Goal: Task Accomplishment & Management: Use online tool/utility

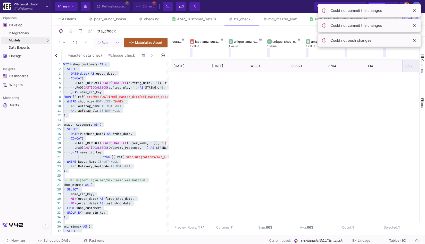
scroll to position [0, 22]
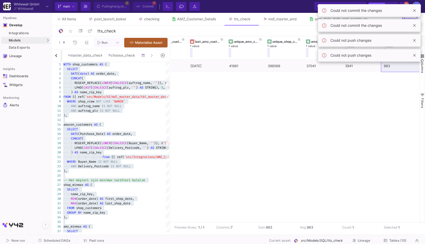
click at [161, 55] on icon at bounding box center [163, 56] width 4 height 4
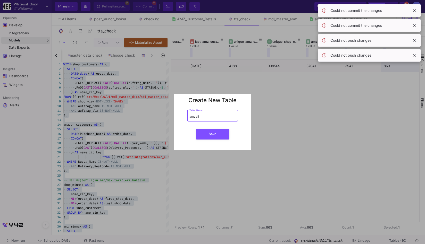
type input "amzall"
click at [196, 129] on button "Save" at bounding box center [212, 134] width 33 height 11
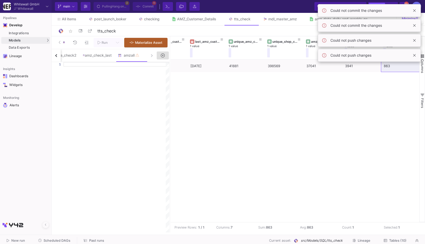
click at [127, 65] on div at bounding box center [116, 64] width 106 height 5
paste textarea ") SELECT FORMAT_DATE('%Y-%m', order_date) AS month, COUNT(DISTINCT name_zip_key…"
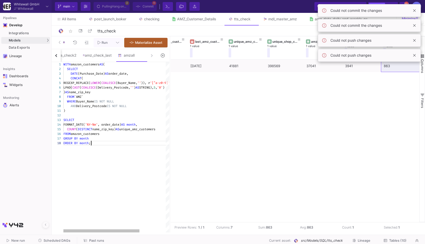
type textarea ") SELECT FORMAT_DATE('%Y-%m', order_date) AS month, COUNT(DISTINCT name_zip_key…"
click at [108, 57] on div "amz_check_last" at bounding box center [97, 55] width 29 height 4
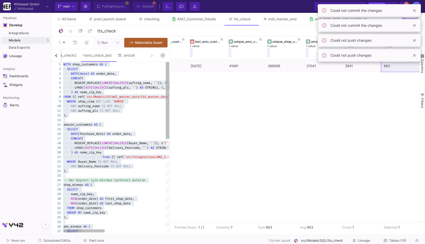
click at [130, 158] on span "'src/Integrations/AMZ_Customer_Details/1ebyuEncdHh" at bounding box center [169, 157] width 90 height 4
type textarea "from {{ ref('src/Integrations/AMZ_Customer_Details/1ebyuEncdHh8IAss_Aa2llo36Wg3…"
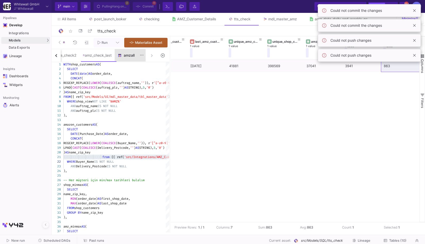
click at [124, 55] on y42-feature-type-child-icon at bounding box center [121, 56] width 6 height 4
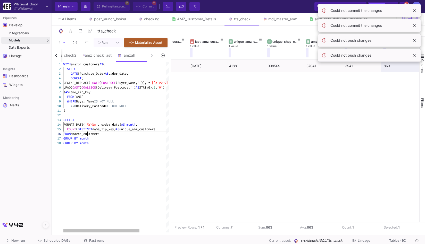
scroll to position [0, 25]
click at [81, 96] on span "`AMZ`" at bounding box center [78, 97] width 9 height 4
paste textarea "from {{ ref('src/Integrations/AMZ_Customer_Details/1ebyuEncdHh8IAss_Aa2llo36Wg3…"
click at [150, 107] on div "AND Delivery_Postcode IS NOT NULL" at bounding box center [193, 106] width 261 height 5
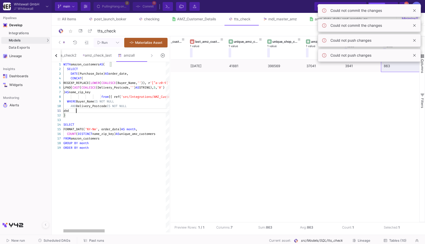
scroll to position [0, 14]
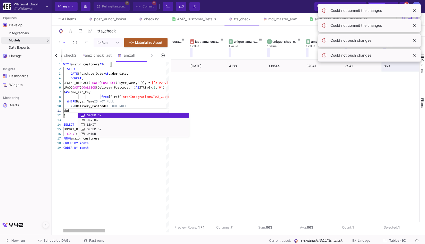
click at [90, 101] on span "Buyer_Name" at bounding box center [85, 101] width 18 height 4
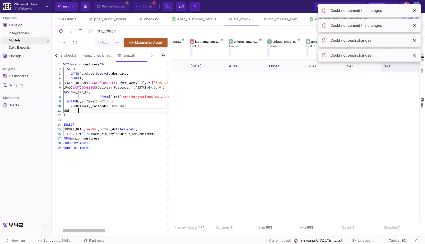
click at [95, 112] on div "abd" at bounding box center [193, 110] width 261 height 5
paste textarea "Buyer_Name"
click at [75, 110] on span "abd Buyer_Name" at bounding box center [74, 111] width 23 height 4
click at [107, 111] on div "and Buyer_Name" at bounding box center [193, 110] width 261 height 5
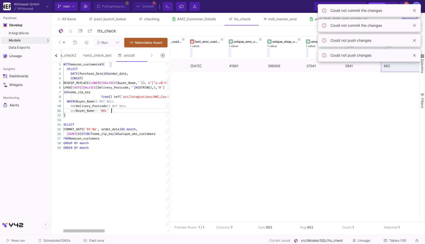
scroll to position [0, 48]
click at [152, 43] on span "Materialize Asset" at bounding box center [148, 42] width 27 height 4
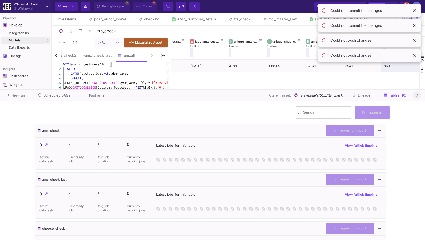
click at [416, 94] on icon at bounding box center [416, 95] width 3 height 3
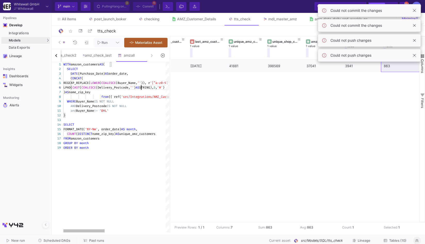
type textarea "WITH amazon_customers AS ( SELECT DATE(Purchase_Date) AS order_date, CONCAT( RE…"
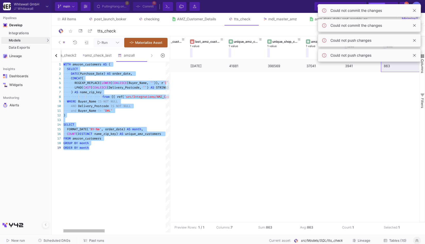
scroll to position [4, 0]
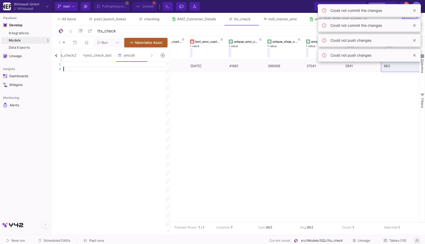
type textarea "WITH amazon_customers AS ( SELECT DATE(Purchase_Date) AS order_date, CONCAT( RE…"
paste textarea "Buyer_Name"
type textarea "Buyer_Name"
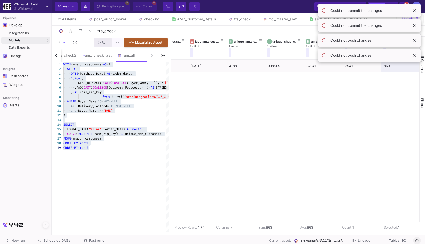
click at [109, 42] on button "Run" at bounding box center [102, 43] width 18 height 10
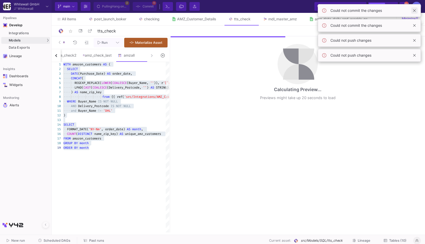
click at [414, 12] on span at bounding box center [414, 10] width 6 height 6
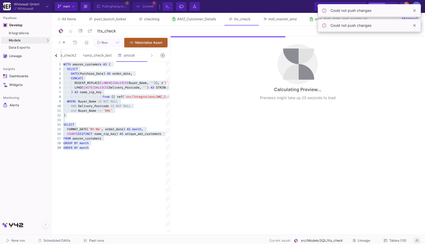
click at [414, 12] on span at bounding box center [414, 10] width 6 height 6
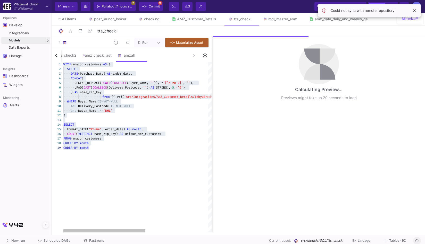
drag, startPoint x: 170, startPoint y: 47, endPoint x: 252, endPoint y: 47, distance: 81.6
click at [213, 47] on div at bounding box center [211, 134] width 1 height 196
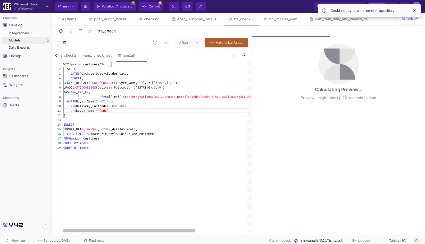
type textarea "WITH amazon_customers AS ( SELECT DATE(Purchase_Date) AS order_date, CONCAT( RE…"
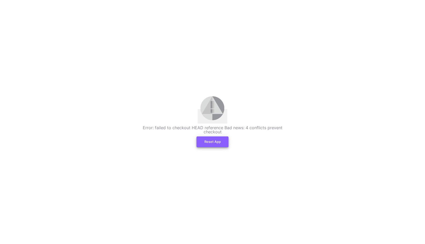
click at [209, 144] on button "Reset App" at bounding box center [212, 141] width 32 height 11
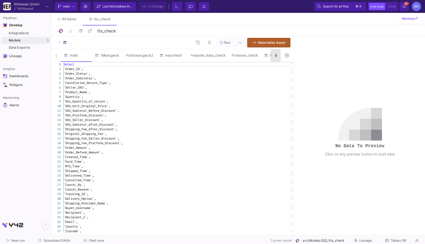
click at [278, 57] on button "button" at bounding box center [275, 55] width 9 height 13
click at [278, 57] on div "main hilkecgeck choosecgeck2 keycheck master_data_check choose_check hh amz_che…" at bounding box center [166, 55] width 229 height 13
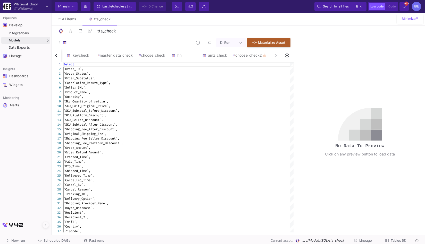
click at [278, 57] on div "main hilkecgeck choosecgeck2 keycheck master_data_check choose_check hh amz_che…" at bounding box center [166, 55] width 229 height 13
click at [247, 59] on div "choose_check2" at bounding box center [250, 55] width 40 height 12
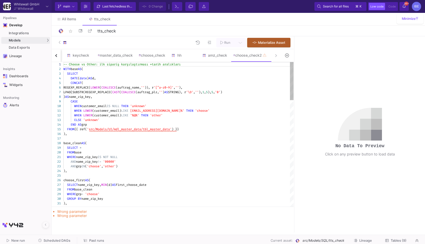
click at [186, 93] on span "STRING), r" at bounding box center [177, 92] width 18 height 4
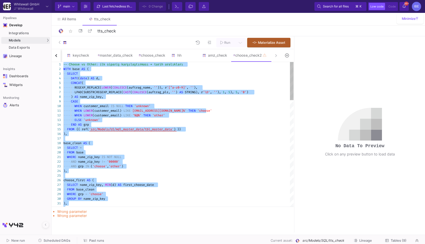
paste textarea "and Buyer_Name != 'DHL' ) SELECT FORMAT_DATE('%Y-%m', order_date) AS month, COU…"
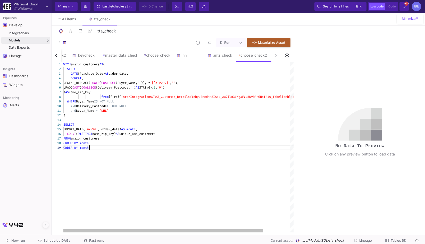
type textarea "WITH amazon_customers AS ( SELECT DATE(Purchase_Date) AS order_date, CONCAT( RE…"
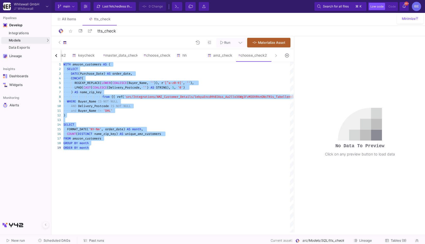
click at [228, 41] on span "Run" at bounding box center [227, 43] width 6 height 4
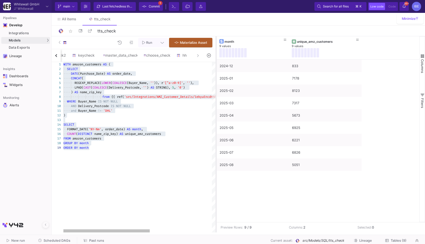
drag, startPoint x: 294, startPoint y: 73, endPoint x: 213, endPoint y: 72, distance: 80.6
click at [215, 72] on div at bounding box center [215, 134] width 1 height 196
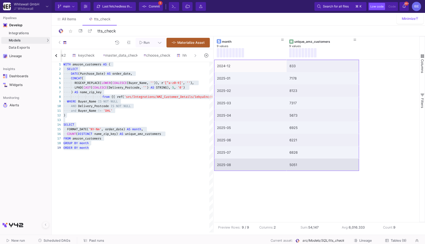
drag, startPoint x: 250, startPoint y: 67, endPoint x: 294, endPoint y: 165, distance: 107.5
click at [294, 165] on div "2024-12 833 2025-01 7178 2025-02 8123 2025-03 7317 2025-04 5673 2025-05 6925 20…" at bounding box center [286, 115] width 145 height 111
